Goal: Transaction & Acquisition: Purchase product/service

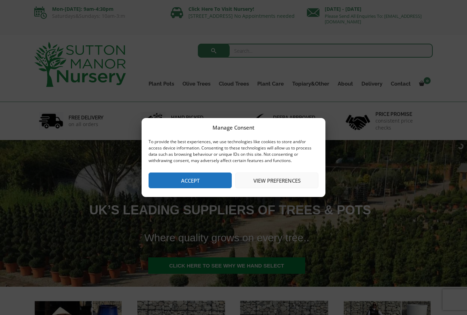
click at [215, 182] on button "Accept" at bounding box center [190, 181] width 83 height 16
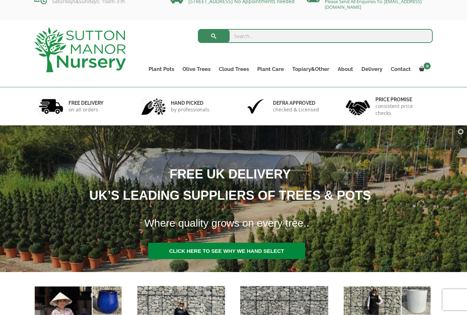
scroll to position [15, 0]
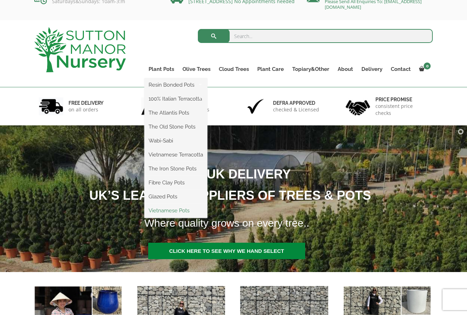
click at [169, 210] on link "Vietnamese Pots" at bounding box center [175, 210] width 63 height 10
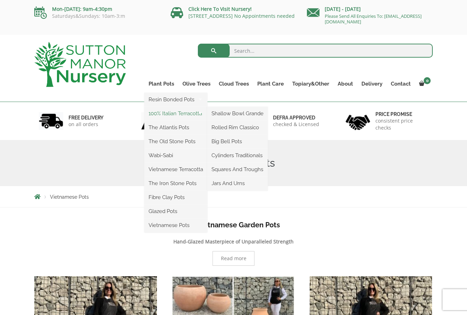
click at [165, 114] on link "100% Italian Terracotta" at bounding box center [175, 113] width 63 height 10
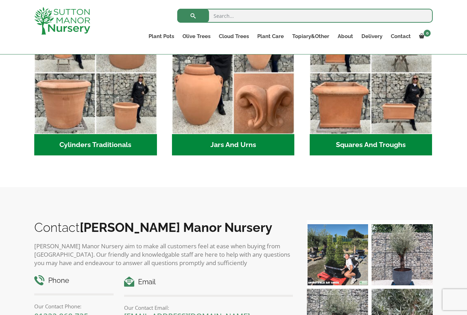
scroll to position [426, 0]
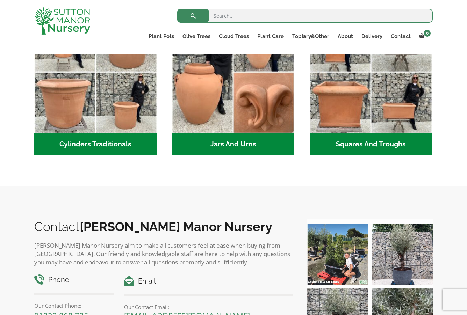
click at [125, 144] on h2 "Cylinders Traditionals (2)" at bounding box center [95, 144] width 123 height 22
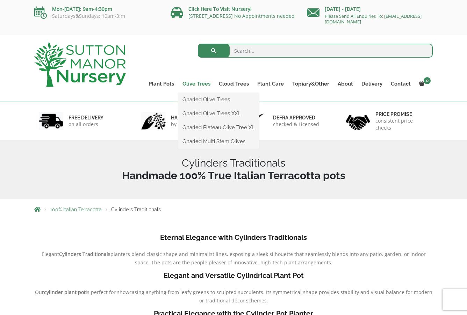
click at [199, 84] on link "Olive Trees" at bounding box center [196, 84] width 36 height 10
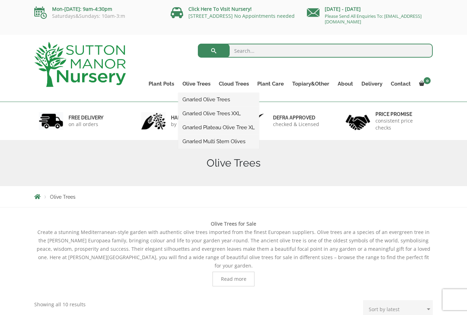
click at [200, 99] on link "Gnarled Olive Trees" at bounding box center [218, 99] width 81 height 10
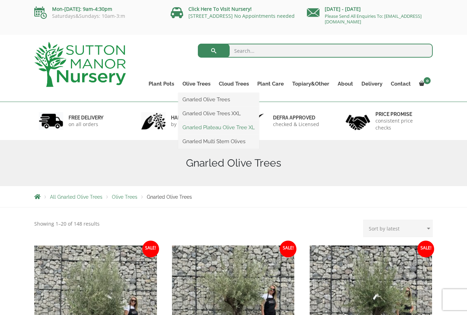
click at [202, 127] on link "Gnarled Plateau Olive Tree XL" at bounding box center [218, 127] width 81 height 10
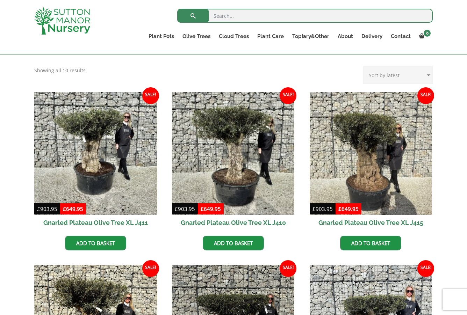
scroll to position [238, 0]
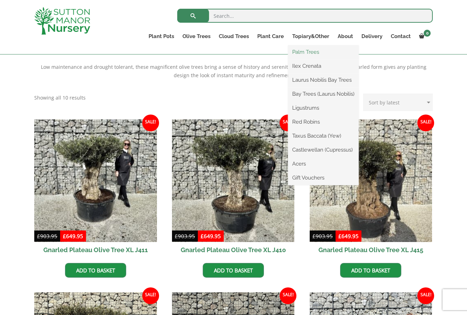
click at [310, 53] on link "Palm Trees" at bounding box center [323, 52] width 71 height 10
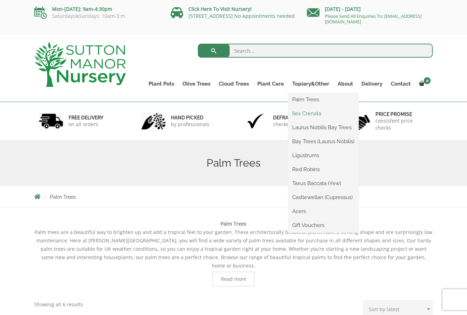
click at [302, 114] on link "Ilex Crenata" at bounding box center [323, 113] width 71 height 10
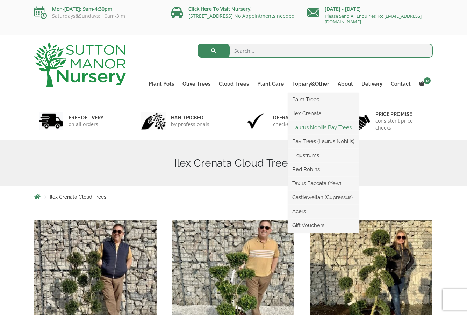
click at [304, 129] on link "Laurus Nobilis Bay Trees" at bounding box center [323, 127] width 71 height 10
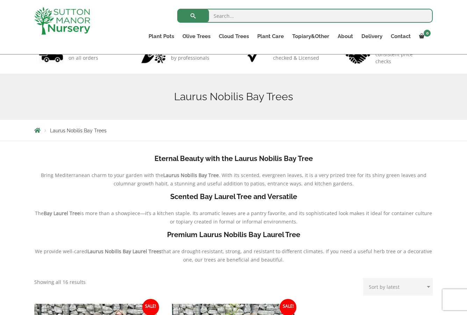
scroll to position [21, 0]
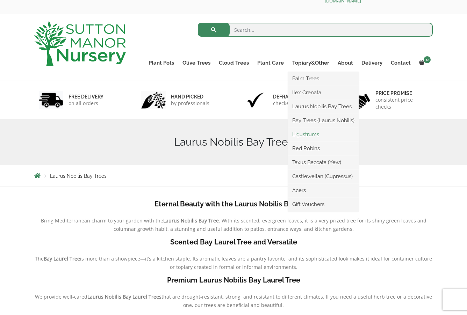
click at [302, 136] on link "Ligustrums" at bounding box center [323, 134] width 71 height 10
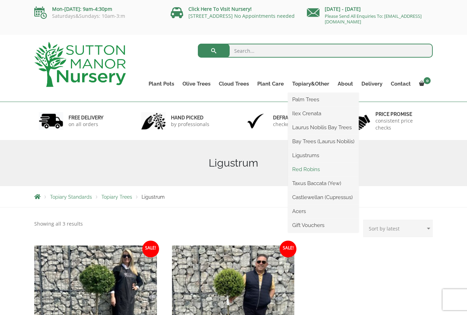
click at [305, 172] on link "Red Robins" at bounding box center [323, 169] width 71 height 10
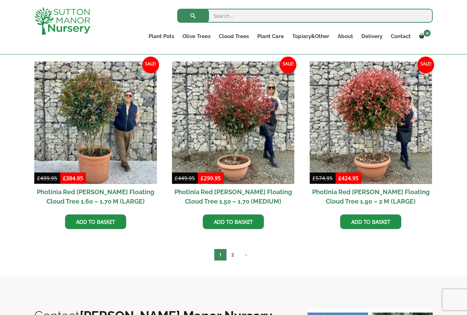
scroll to position [298, 0]
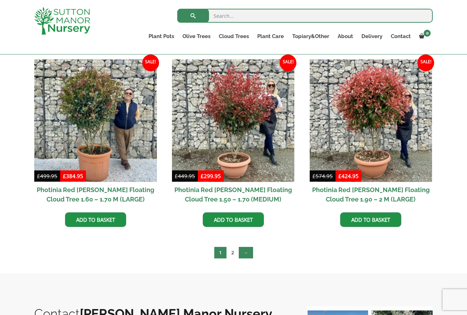
click at [245, 251] on link "→" at bounding box center [246, 253] width 14 height 12
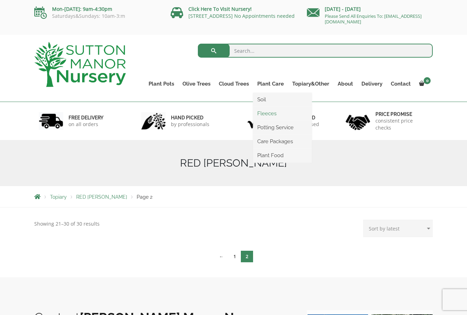
click at [270, 111] on link "Fleeces" at bounding box center [282, 113] width 59 height 10
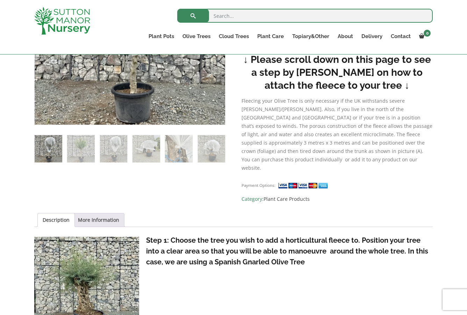
scroll to position [331, 0]
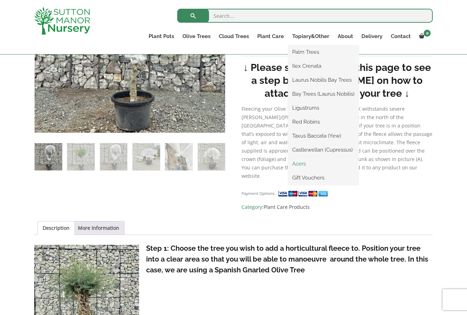
click at [304, 164] on link "Acers" at bounding box center [323, 164] width 71 height 10
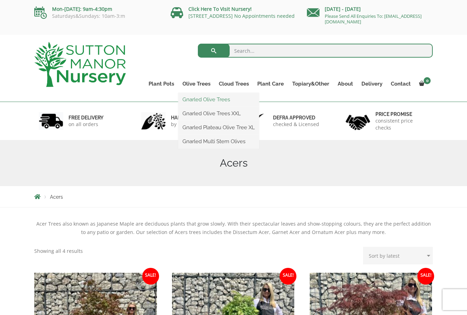
click at [201, 98] on link "Gnarled Olive Trees" at bounding box center [218, 99] width 81 height 10
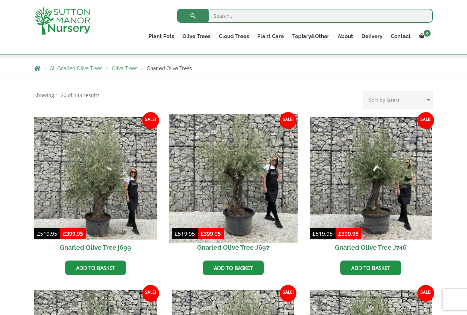
scroll to position [118, 0]
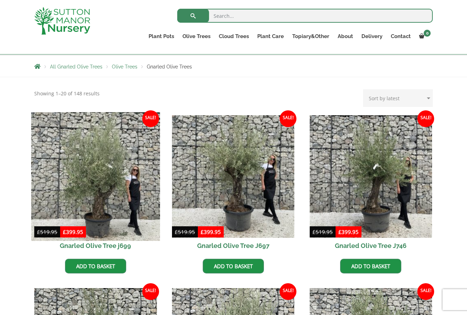
click at [116, 177] on img at bounding box center [95, 176] width 129 height 129
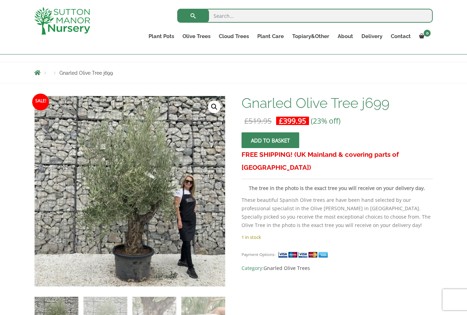
scroll to position [68, 0]
